Goal: Task Accomplishment & Management: Manage account settings

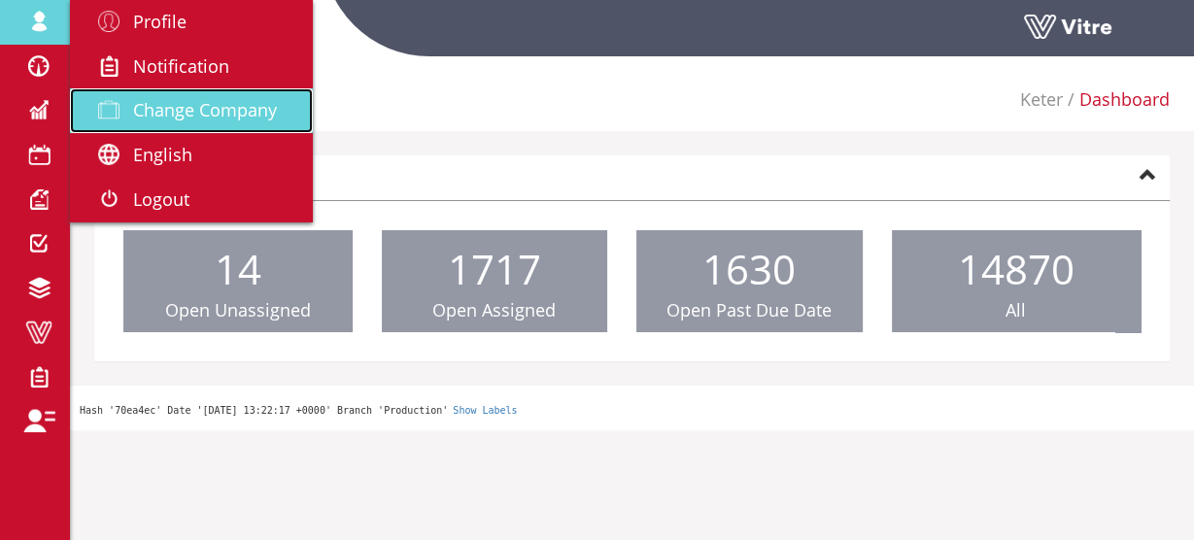
click at [180, 102] on span "Change Company" at bounding box center [205, 109] width 144 height 23
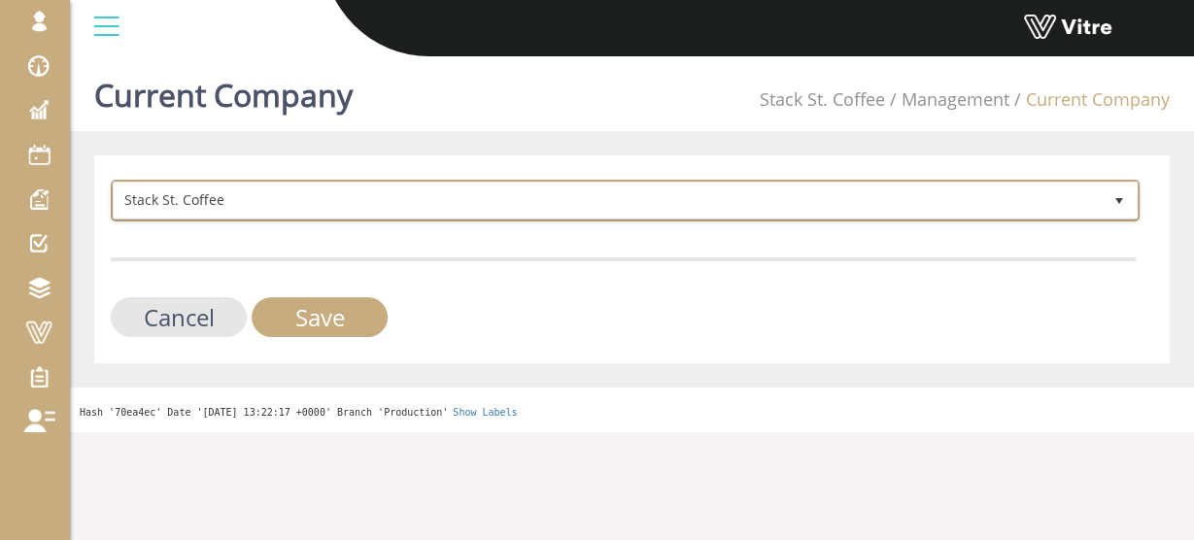
click at [289, 196] on span "Stack St. Coffee" at bounding box center [608, 200] width 988 height 35
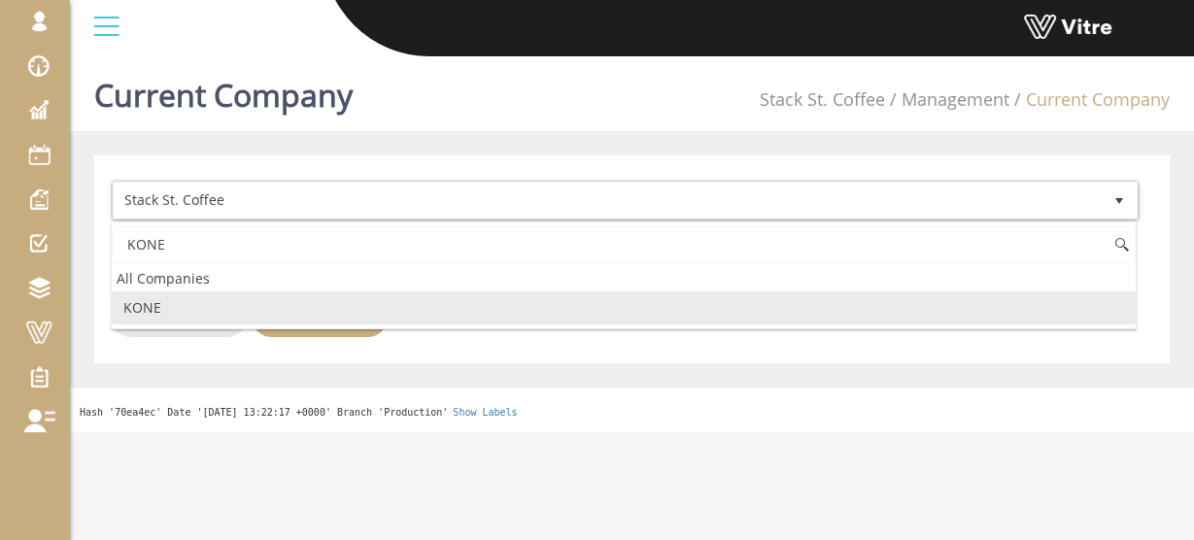
click at [159, 307] on li "KONE" at bounding box center [624, 307] width 1024 height 33
type input "KONE"
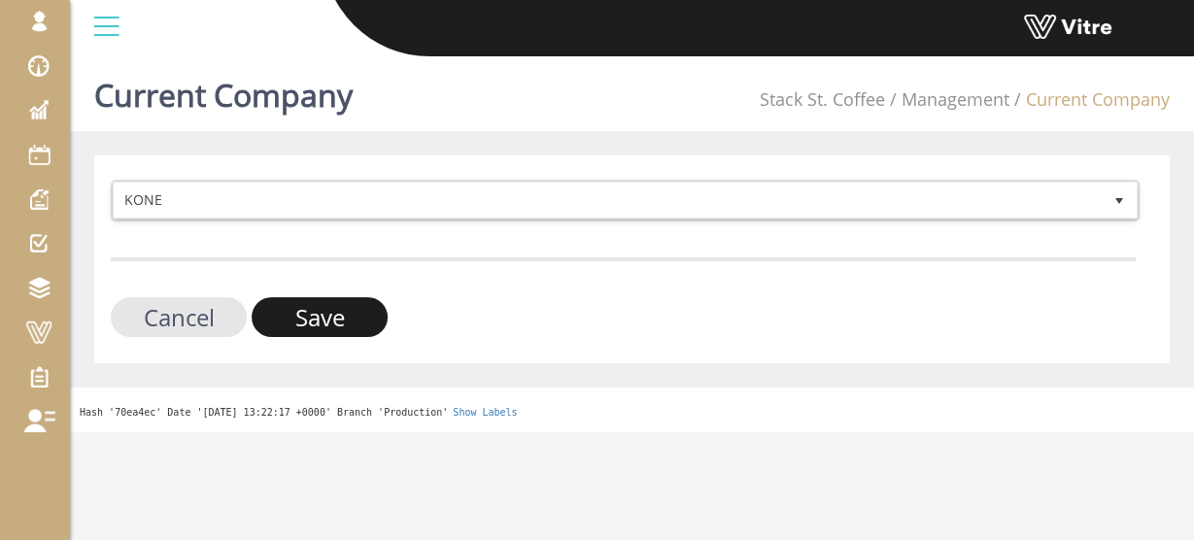
click at [326, 322] on input "Save" at bounding box center [320, 317] width 136 height 40
